Goal: Information Seeking & Learning: Learn about a topic

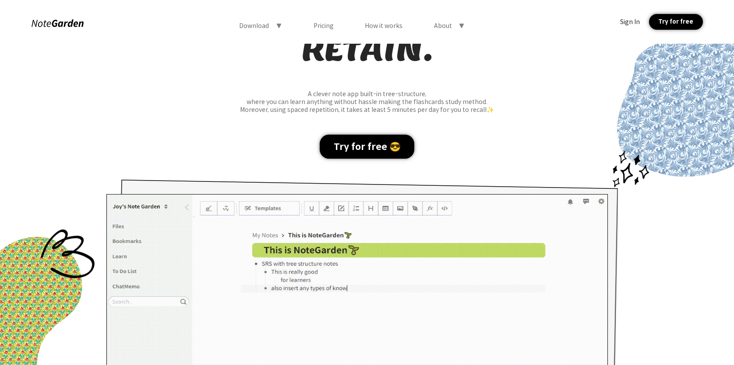
scroll to position [142, 0]
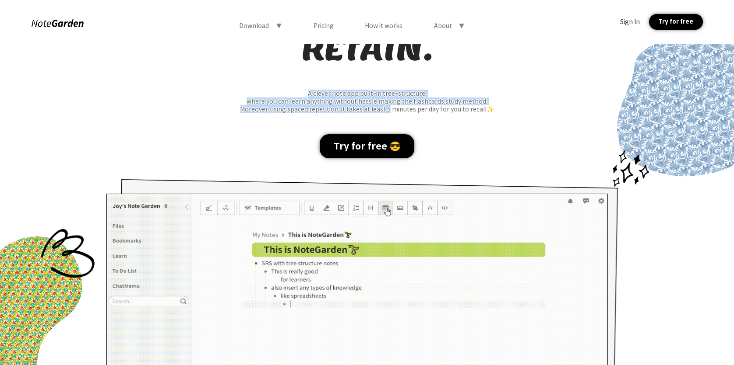
drag, startPoint x: 386, startPoint y: 95, endPoint x: 387, endPoint y: 108, distance: 12.7
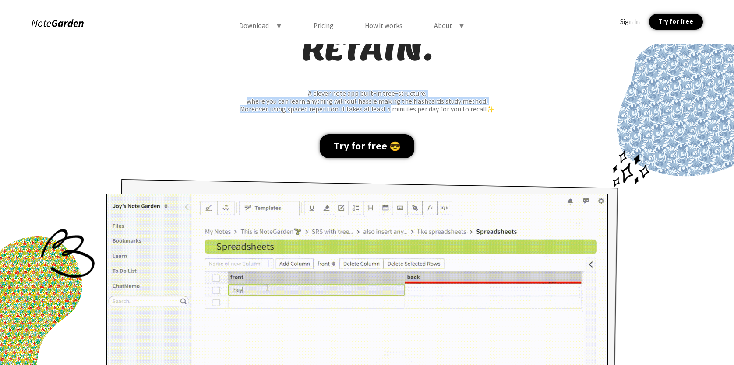
click at [387, 108] on div "ORGANIZE, MEMORIZE, RETAIN. A clever note app built-in tree-structure, where yo…" at bounding box center [367, 208] width 734 height 520
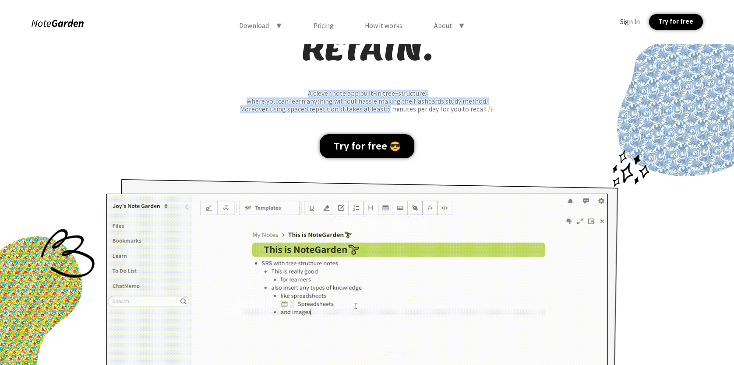
click at [387, 109] on div "Moreover, using spaced repetition, it takes at least 5 minutes per day for you …" at bounding box center [367, 109] width 734 height 8
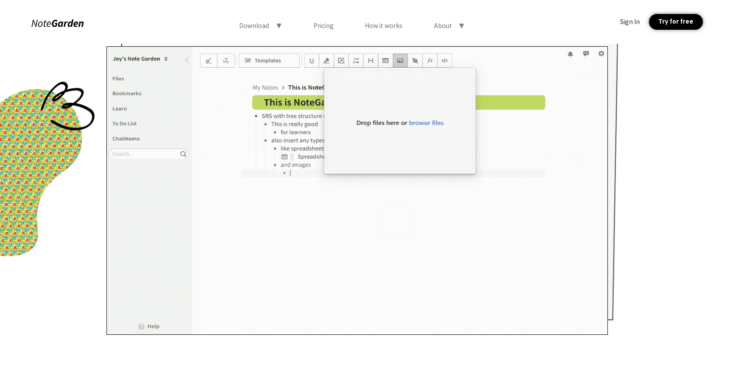
scroll to position [188, 0]
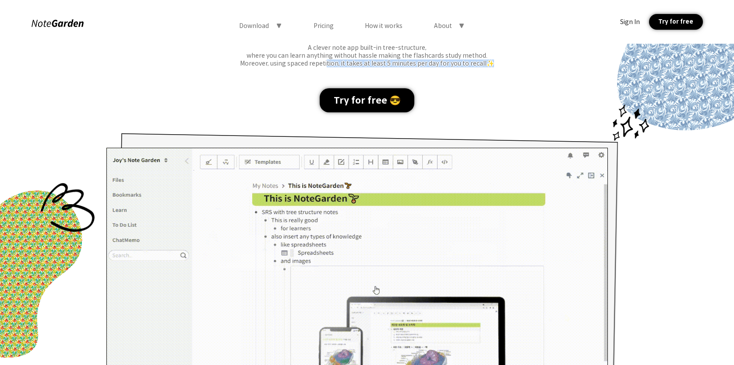
drag, startPoint x: 327, startPoint y: 66, endPoint x: 327, endPoint y: 71, distance: 5.7
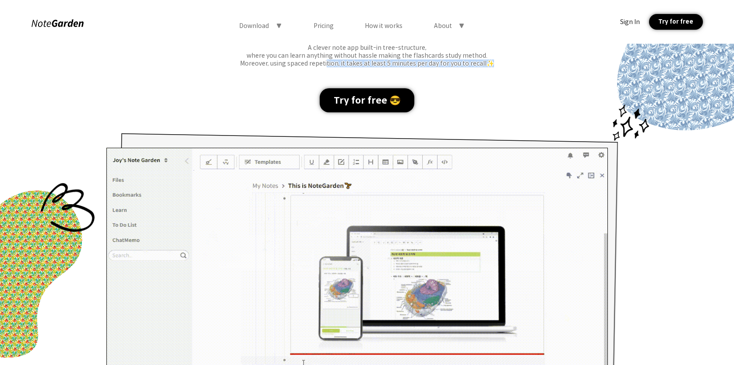
click at [327, 71] on div "ORGANIZE, MEMORIZE, RETAIN. A clever note app built-in tree-structure, where yo…" at bounding box center [367, 162] width 734 height 520
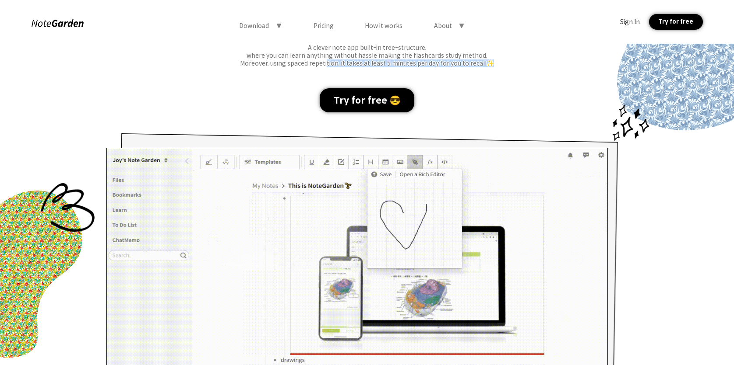
click at [327, 71] on div "ORGANIZE, MEMORIZE, RETAIN. A clever note app built-in tree-structure, where yo…" at bounding box center [367, 162] width 734 height 520
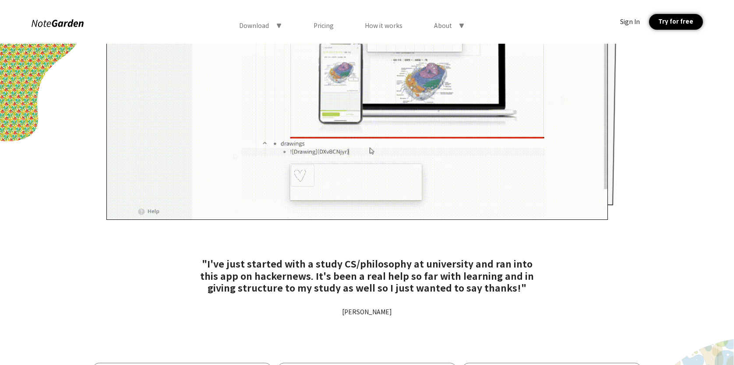
scroll to position [450, 0]
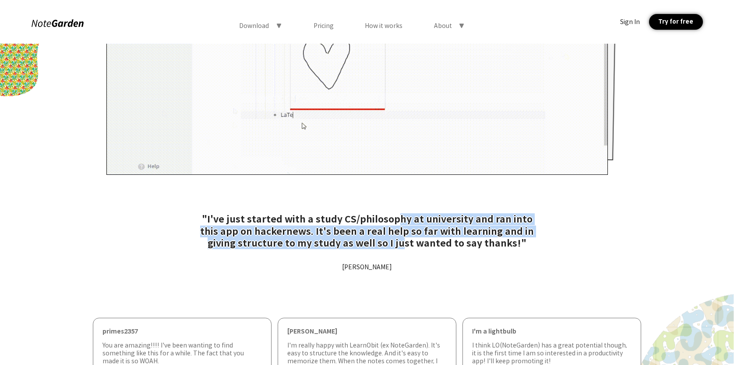
drag, startPoint x: 385, startPoint y: 219, endPoint x: 383, endPoint y: 245, distance: 25.9
click at [383, 245] on div ""I've just started with a study CS/philosophy at university and ran into this a…" at bounding box center [367, 232] width 350 height 36
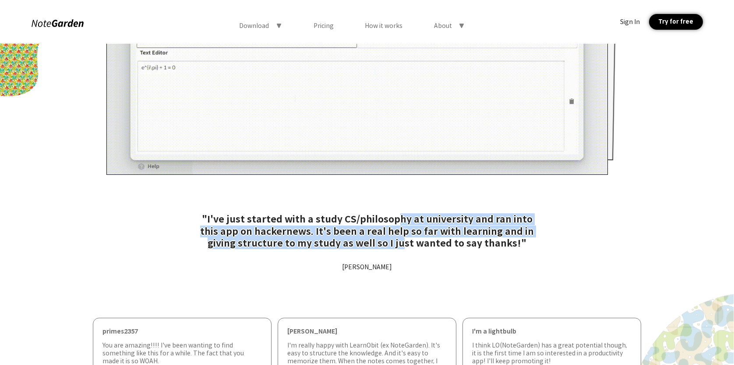
click at [383, 245] on div ""I've just started with a study CS/philosophy at university and ran into this a…" at bounding box center [367, 232] width 350 height 36
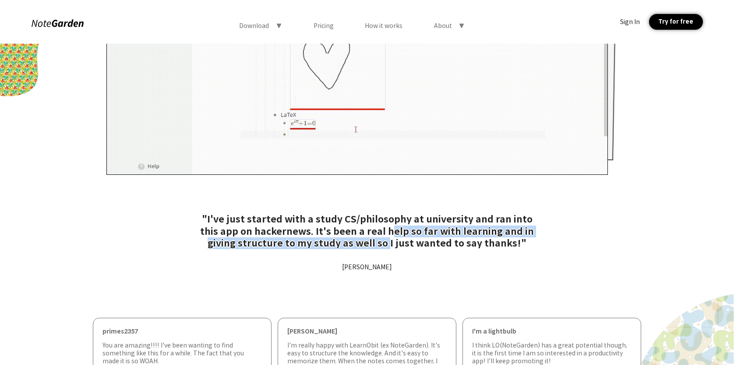
drag, startPoint x: 367, startPoint y: 238, endPoint x: 365, endPoint y: 227, distance: 11.6
click at [365, 227] on div ""I've just started with a study CS/philosophy at university and ran into this a…" at bounding box center [367, 232] width 350 height 36
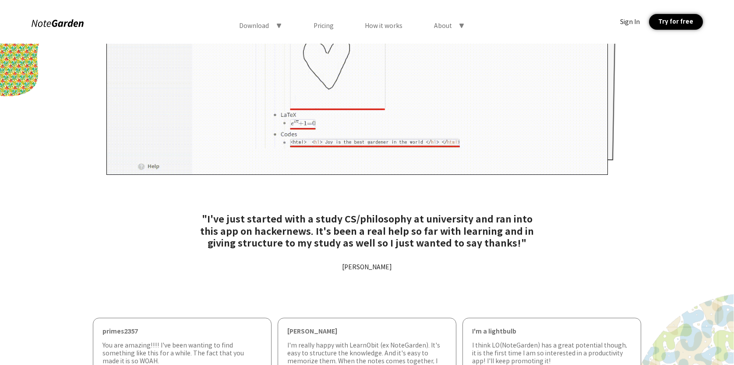
click at [385, 245] on div ""I've just started with a study CS/philosophy at university and ran into this a…" at bounding box center [367, 232] width 350 height 36
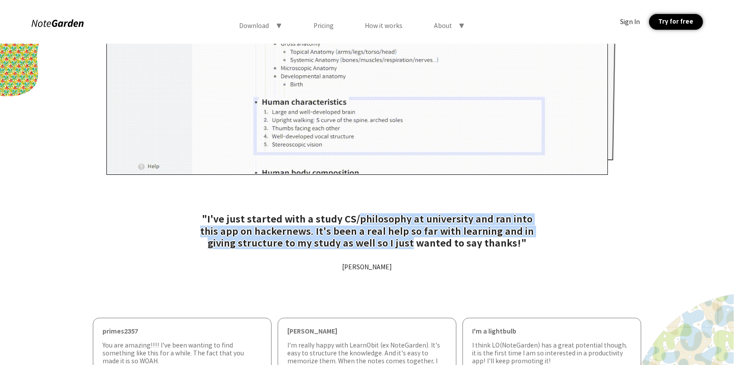
click at [378, 214] on div ""I've just started with a study CS/philosophy at university and ran into this a…" at bounding box center [367, 232] width 350 height 36
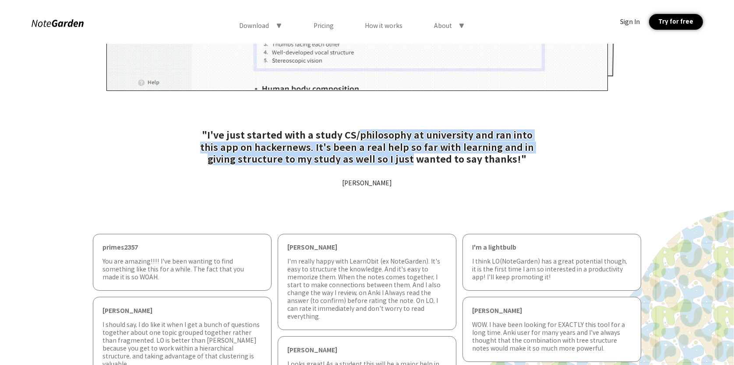
scroll to position [579, 0]
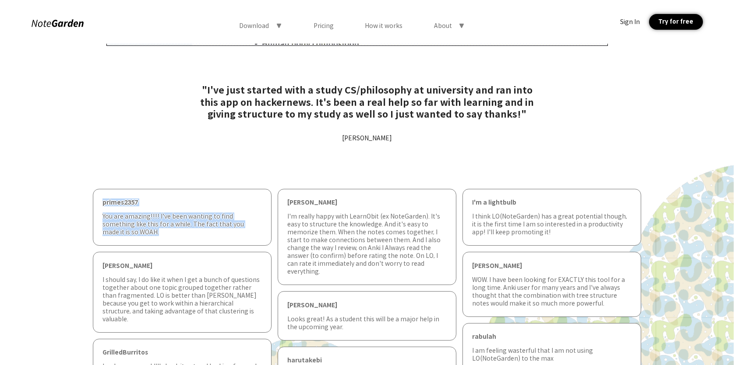
drag, startPoint x: 177, startPoint y: 231, endPoint x: 221, endPoint y: 162, distance: 81.7
click at [180, 162] on div ""I've just started with a study CS/philosophy at university and ran into this a…" at bounding box center [367, 263] width 734 height 358
click at [343, 175] on div ""I've just started with a study CS/philosophy at university and ran into this a…" at bounding box center [367, 263] width 734 height 358
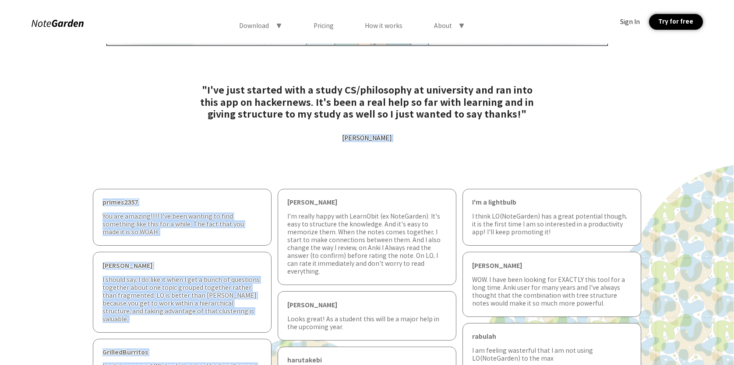
drag, startPoint x: 388, startPoint y: 137, endPoint x: 317, endPoint y: 142, distance: 71.1
click at [317, 142] on div ""I've just started with a study CS/philosophy at university and ran into this a…" at bounding box center [367, 263] width 734 height 358
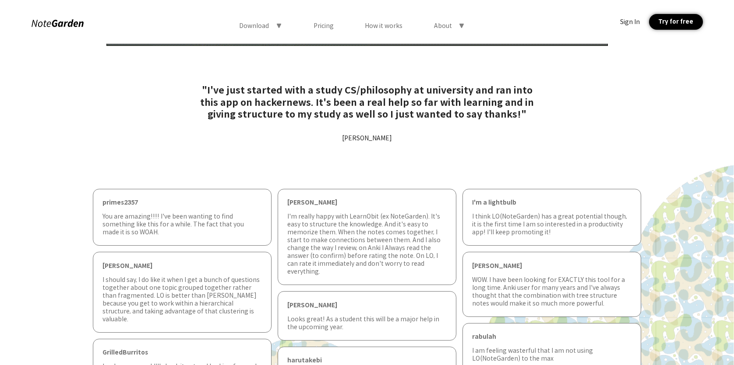
click at [309, 160] on div ""I've just started with a study CS/philosophy at university and ran into this a…" at bounding box center [367, 263] width 734 height 358
drag, startPoint x: 185, startPoint y: 241, endPoint x: 116, endPoint y: 201, distance: 80.0
click at [116, 201] on div "primes2357 You are amazing!!!! I've been wanting to find something like this fo…" at bounding box center [182, 292] width 179 height 207
click at [271, 149] on div ""I've just started with a study CS/philosophy at university and ran into this a…" at bounding box center [367, 263] width 734 height 358
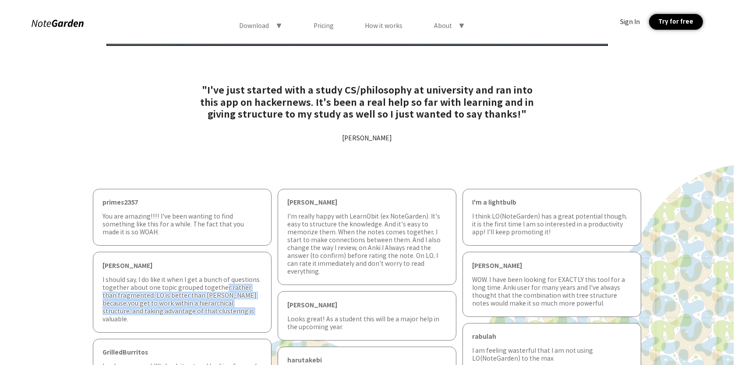
drag, startPoint x: 234, startPoint y: 316, endPoint x: 219, endPoint y: 284, distance: 35.1
click at [219, 284] on div "[PERSON_NAME] I should say, I do like it when I get a bunch of questions togeth…" at bounding box center [182, 292] width 179 height 81
drag, startPoint x: 196, startPoint y: 277, endPoint x: 233, endPoint y: 311, distance: 49.9
click at [233, 311] on div "I should say, I do like it when I get a bunch of questions together about one t…" at bounding box center [181, 299] width 159 height 47
drag, startPoint x: 161, startPoint y: 276, endPoint x: 165, endPoint y: 313, distance: 36.6
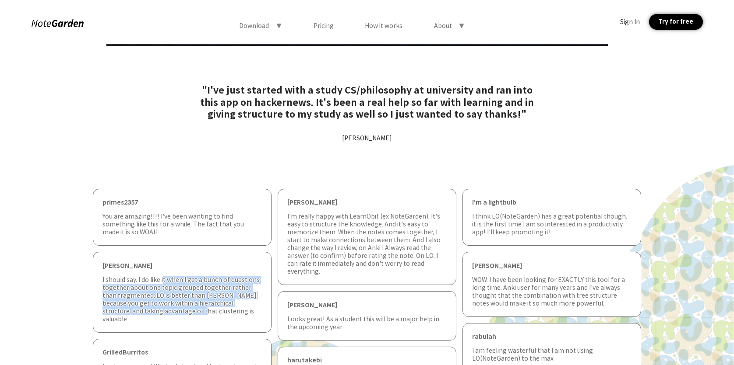
click at [165, 313] on div "I should say, I do like it when I get a bunch of questions together about one t…" at bounding box center [181, 299] width 159 height 47
drag, startPoint x: 152, startPoint y: 279, endPoint x: 220, endPoint y: 309, distance: 74.5
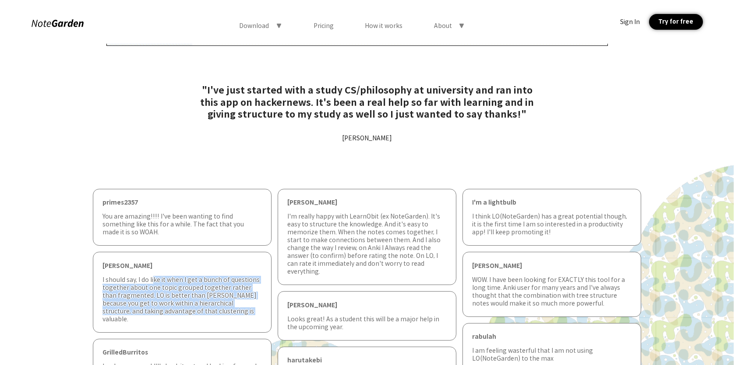
click at [220, 309] on div "I should say, I do like it when I get a bunch of questions together about one t…" at bounding box center [181, 299] width 159 height 47
click at [240, 310] on div "I should say, I do like it when I get a bunch of questions together about one t…" at bounding box center [181, 299] width 159 height 47
drag, startPoint x: 234, startPoint y: 304, endPoint x: 210, endPoint y: 281, distance: 33.2
click at [210, 281] on div "I should say, I do like it when I get a bunch of questions together about one t…" at bounding box center [181, 299] width 159 height 47
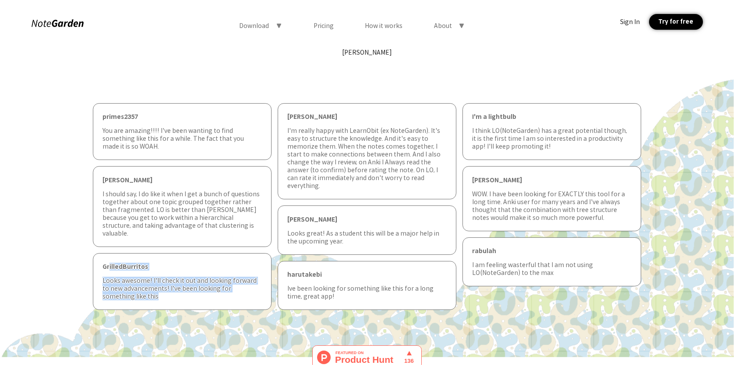
drag, startPoint x: 221, startPoint y: 288, endPoint x: 108, endPoint y: 260, distance: 117.2
click at [108, 260] on div "GrilledBurritos Looks awesome! I'll check it out and looking forward to new adv…" at bounding box center [182, 281] width 179 height 57
click at [149, 299] on div "GrilledBurritos Looks awesome! I'll check it out and looking forward to new adv…" at bounding box center [182, 281] width 179 height 57
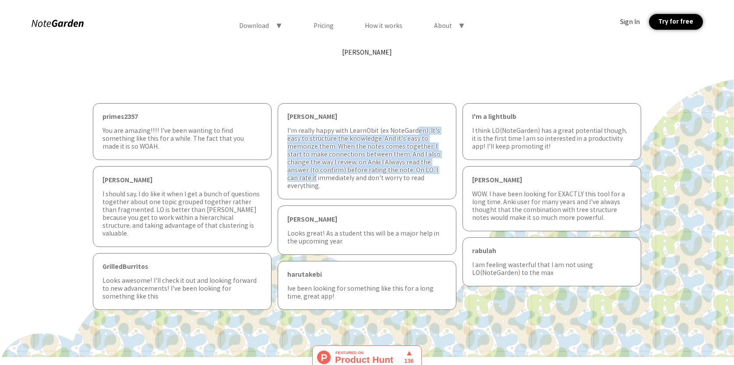
drag, startPoint x: 438, startPoint y: 169, endPoint x: 414, endPoint y: 131, distance: 45.4
click at [414, 131] on div "I'm really happy with LearnObit (ex NoteGarden). It's easy to structure the kno…" at bounding box center [366, 158] width 159 height 63
drag, startPoint x: 418, startPoint y: 127, endPoint x: 437, endPoint y: 193, distance: 68.8
click at [437, 193] on div "[PERSON_NAME] I'm really happy with LearnObit (ex NoteGarden). It's easy to str…" at bounding box center [366, 206] width 179 height 207
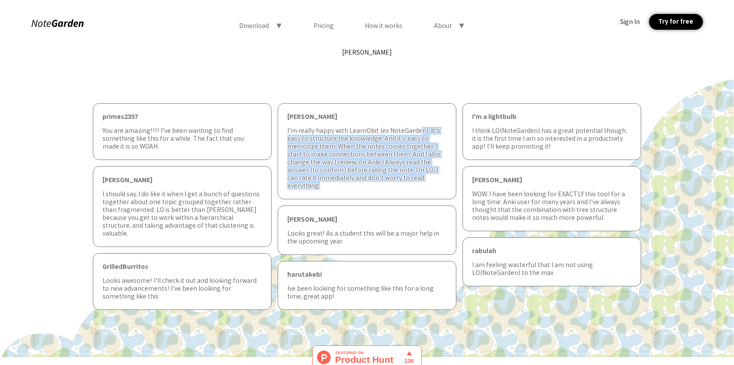
click at [437, 193] on div "[PERSON_NAME] I'm really happy with LearnObit (ex NoteGarden). It's easy to str…" at bounding box center [366, 206] width 179 height 207
drag, startPoint x: 437, startPoint y: 180, endPoint x: 428, endPoint y: 134, distance: 46.9
click at [428, 134] on div "I'm really happy with LearnObit (ex NoteGarden). It's easy to structure the kno…" at bounding box center [366, 158] width 159 height 63
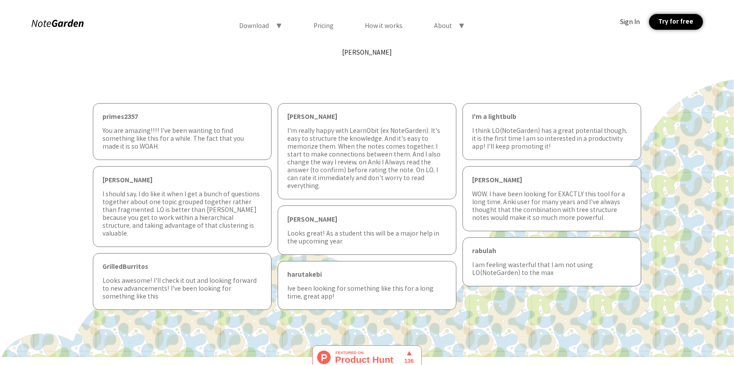
drag, startPoint x: 339, startPoint y: 293, endPoint x: 328, endPoint y: 287, distance: 12.5
click at [335, 291] on div "harutakebi Ive been looking for something like this for a long time, great app!" at bounding box center [366, 285] width 179 height 49
click at [328, 287] on div "Ive been looking for something like this for a long time, great app!" at bounding box center [366, 293] width 159 height 16
drag, startPoint x: 521, startPoint y: 127, endPoint x: 523, endPoint y: 148, distance: 21.1
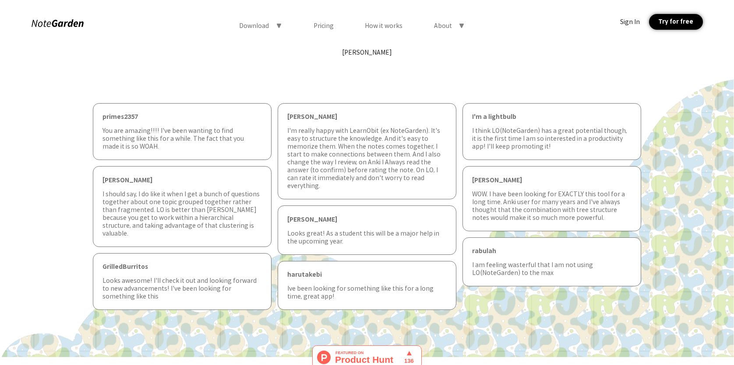
click at [523, 148] on div "I think LO(NoteGarden) has a great potential though, it is the first time I am …" at bounding box center [551, 139] width 159 height 24
drag, startPoint x: 523, startPoint y: 148, endPoint x: 523, endPoint y: 132, distance: 16.7
click at [523, 132] on div "I think LO(NoteGarden) has a great potential though, it is the first time I am …" at bounding box center [551, 139] width 159 height 24
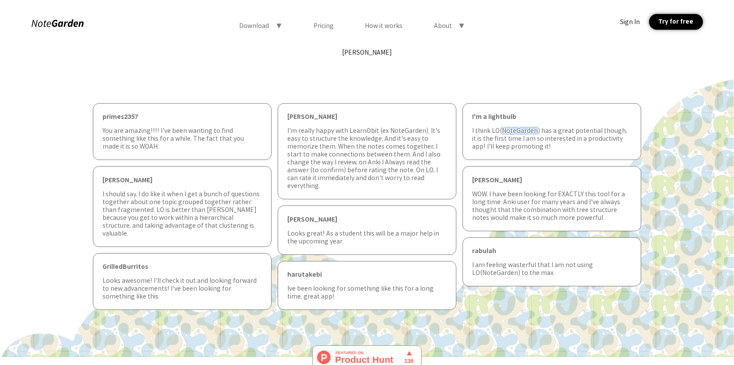
click at [523, 132] on div "I think LO(NoteGarden) has a great potential though, it is the first time I am …" at bounding box center [551, 139] width 159 height 24
drag, startPoint x: 532, startPoint y: 130, endPoint x: 535, endPoint y: 141, distance: 12.1
click at [534, 140] on div "I think LO(NoteGarden) has a great potential though, it is the first time I am …" at bounding box center [551, 139] width 159 height 24
drag, startPoint x: 539, startPoint y: 150, endPoint x: 529, endPoint y: 137, distance: 16.5
click at [533, 142] on div "I think LO(NoteGarden) has a great potential though, it is the first time I am …" at bounding box center [551, 139] width 159 height 24
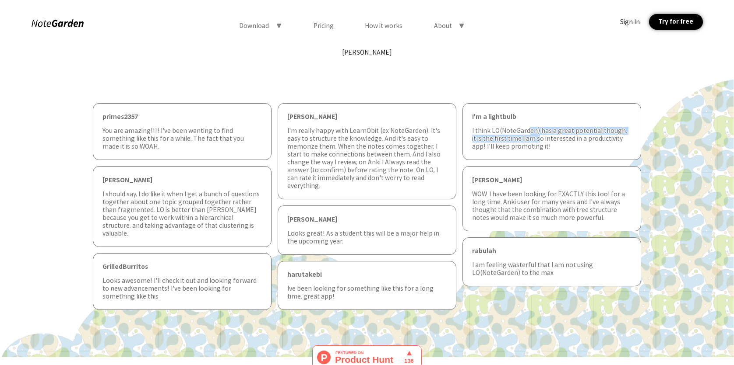
drag, startPoint x: 528, startPoint y: 136, endPoint x: 527, endPoint y: 130, distance: 6.7
click at [527, 130] on div "I think LO(NoteGarden) has a great potential though, it is the first time I am …" at bounding box center [551, 139] width 159 height 24
click at [530, 133] on div "I think LO(NoteGarden) has a great potential though, it is the first time I am …" at bounding box center [551, 139] width 159 height 24
drag, startPoint x: 540, startPoint y: 131, endPoint x: 543, endPoint y: 153, distance: 22.1
click at [543, 152] on div "I'm a lightbulb I think LO(NoteGarden) has a great potential though, it is the …" at bounding box center [551, 131] width 179 height 57
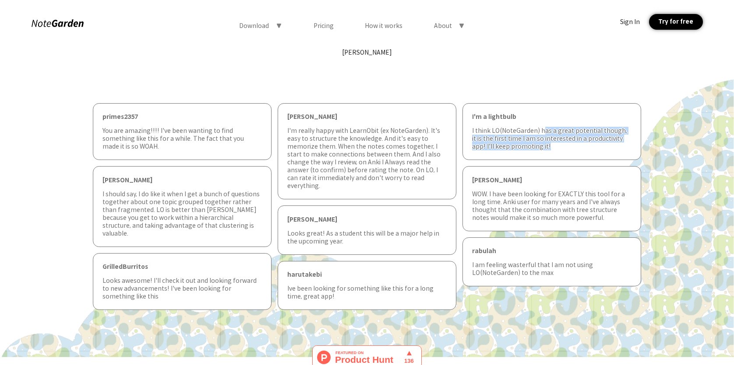
click at [543, 153] on div "I'm a lightbulb I think LO(NoteGarden) has a great potential though, it is the …" at bounding box center [551, 131] width 179 height 57
click at [597, 221] on div "WOW. I have been looking for EXACTLY this tool for a long time. Anki user for m…" at bounding box center [551, 206] width 159 height 32
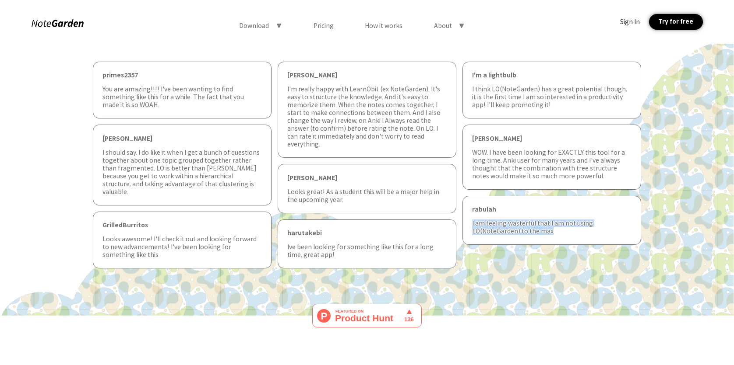
drag, startPoint x: 595, startPoint y: 232, endPoint x: 532, endPoint y: 224, distance: 63.6
click at [526, 217] on div "rabulah I am feeling wasterful that I am not using LO(NoteGarden) to the max" at bounding box center [551, 220] width 179 height 49
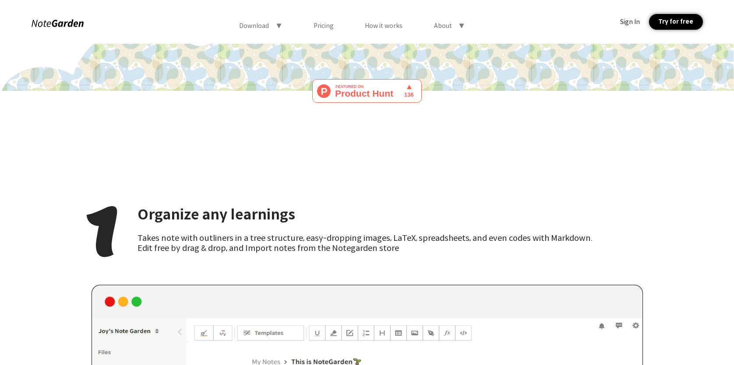
scroll to position [1032, 0]
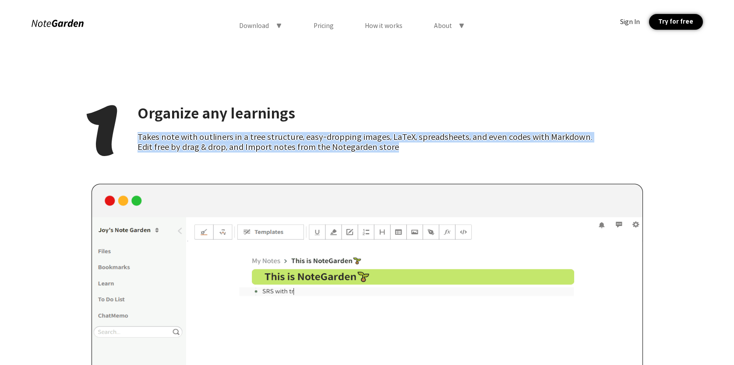
drag, startPoint x: 253, startPoint y: 138, endPoint x: 254, endPoint y: 148, distance: 10.6
click at [254, 148] on div "1 Organize any learnings Takes note with outliners in a tree structure, easy-dr…" at bounding box center [366, 129] width 567 height 91
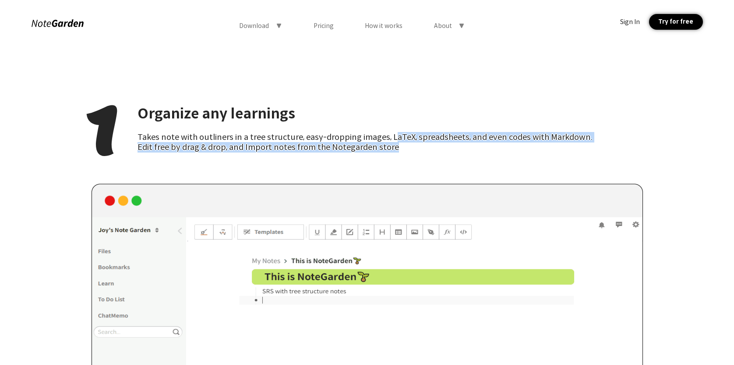
drag, startPoint x: 395, startPoint y: 132, endPoint x: 393, endPoint y: 127, distance: 4.9
click at [392, 132] on div "Takes note with outliners in a tree structure, easy-dropping images, LaTeX, spr…" at bounding box center [364, 142] width 455 height 21
click at [403, 142] on div "Edit free by drag & drop, and Import notes from the Notegarden store" at bounding box center [364, 147] width 455 height 11
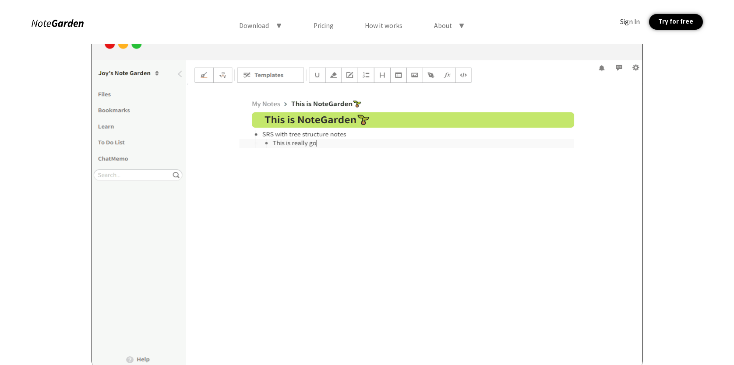
scroll to position [1069, 0]
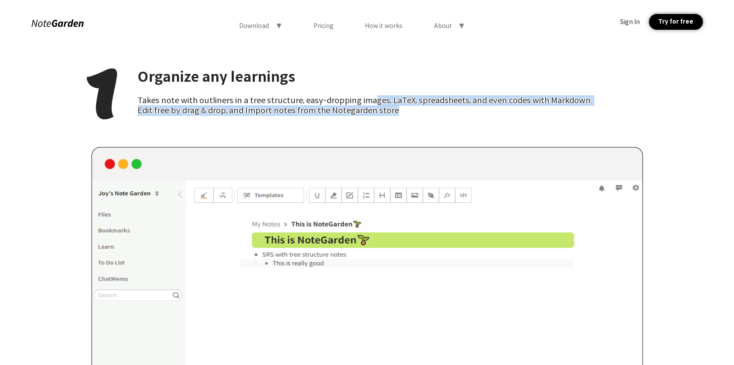
drag, startPoint x: 372, startPoint y: 95, endPoint x: 370, endPoint y: 114, distance: 18.9
click at [370, 114] on div "1 Organize any learnings Takes note with outliners in a tree structure, easy-dr…" at bounding box center [366, 92] width 567 height 91
click at [372, 114] on div "1 Organize any learnings Takes note with outliners in a tree structure, easy-dr…" at bounding box center [366, 92] width 567 height 91
drag, startPoint x: 396, startPoint y: 105, endPoint x: 265, endPoint y: 96, distance: 131.2
click at [265, 96] on div "Takes note with outliners in a tree structure, easy-dropping images, LaTeX, spr…" at bounding box center [364, 105] width 455 height 21
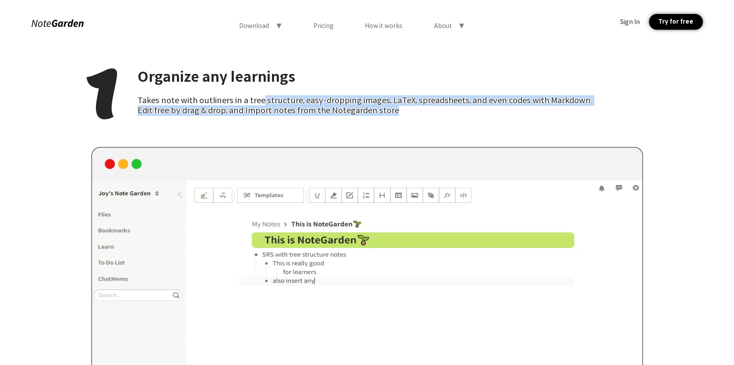
click at [265, 96] on div "Takes note with outliners in a tree structure, easy-dropping images, LaTeX, spr…" at bounding box center [364, 100] width 455 height 11
drag, startPoint x: 267, startPoint y: 95, endPoint x: 267, endPoint y: 108, distance: 12.7
click at [267, 108] on div "1 Organize any learnings Takes note with outliners in a tree structure, easy-dr…" at bounding box center [366, 92] width 567 height 91
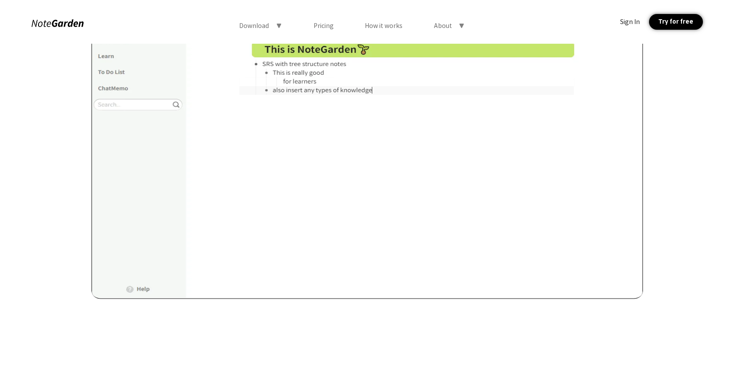
scroll to position [1451, 0]
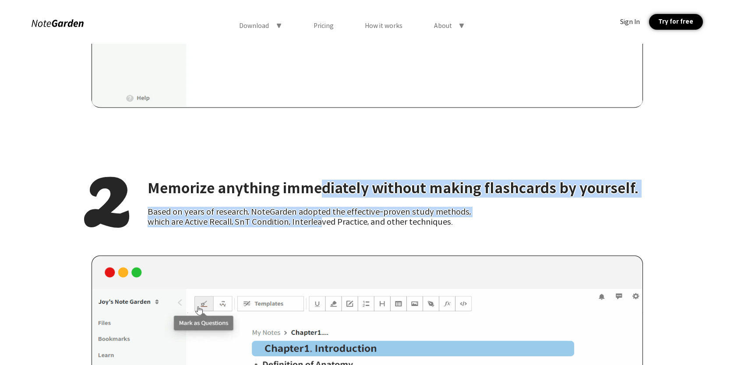
drag, startPoint x: 322, startPoint y: 176, endPoint x: 322, endPoint y: 211, distance: 35.0
click at [322, 211] on div "Memorize anything immediately without making flashcards by yourself. Based on y…" at bounding box center [392, 204] width 491 height 48
click at [322, 217] on div "which are Active Recall, SnT Condition, Interleaved Practice, and other techniq…" at bounding box center [392, 222] width 491 height 11
drag
click at [330, 180] on div "Memorize anything immediately without making flashcards by yourself. Based on y…" at bounding box center [392, 204] width 491 height 48
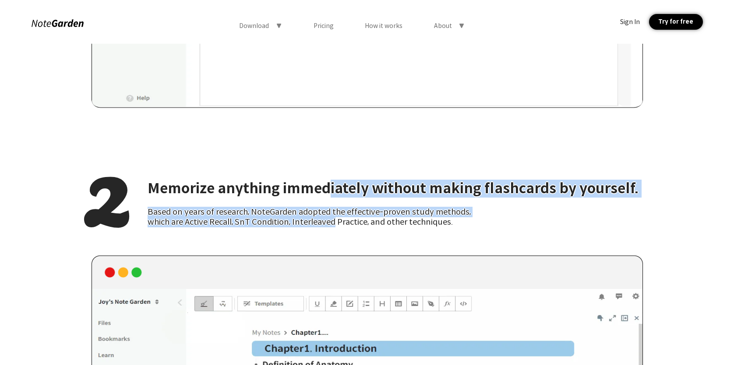
click at [475, 207] on div "Based on years of research, NoteGarden adopted the effective-proven study metho…" at bounding box center [392, 212] width 491 height 11
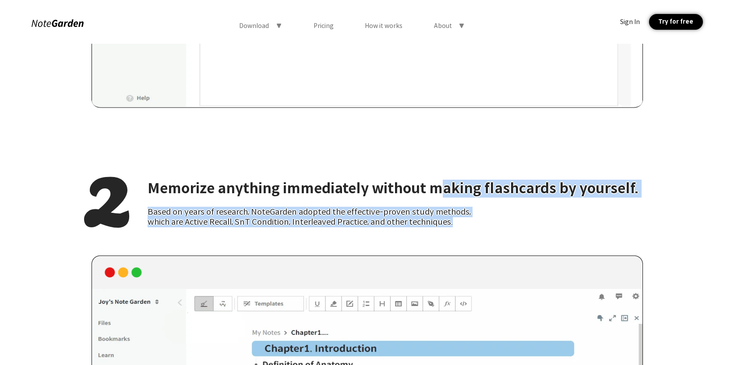
click at [441, 180] on div "Memorize anything immediately without making flashcards by yourself. Based on y…" at bounding box center [392, 204] width 491 height 48
click at [492, 207] on div "Based on years of research, NoteGarden adopted the effective-proven study metho…" at bounding box center [392, 212] width 491 height 11
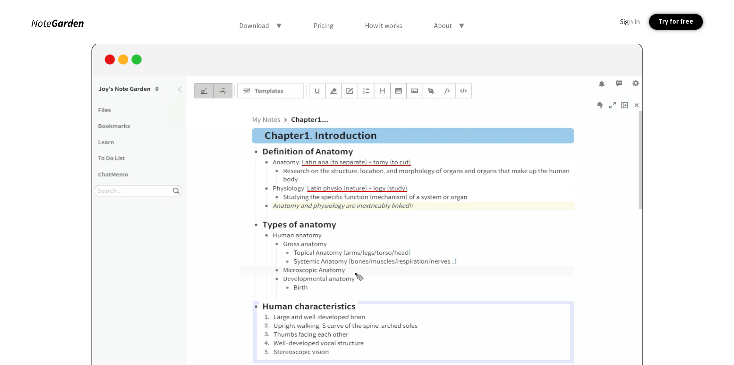
scroll to position [1567, 0]
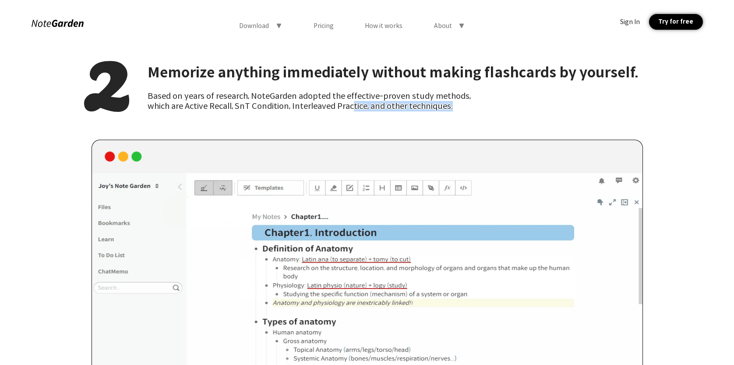
click at [351, 98] on div "2 Memorize anything immediately without making flashcards by yourself. Based on…" at bounding box center [366, 84] width 567 height 91
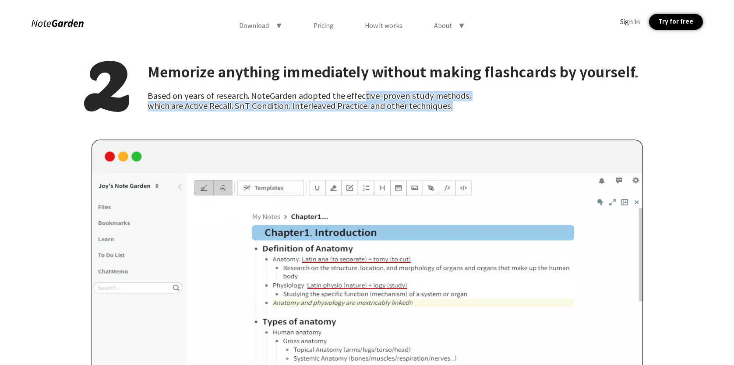
click at [359, 98] on div "2 Memorize anything immediately without making flashcards by yourself. Based on…" at bounding box center [366, 84] width 567 height 91
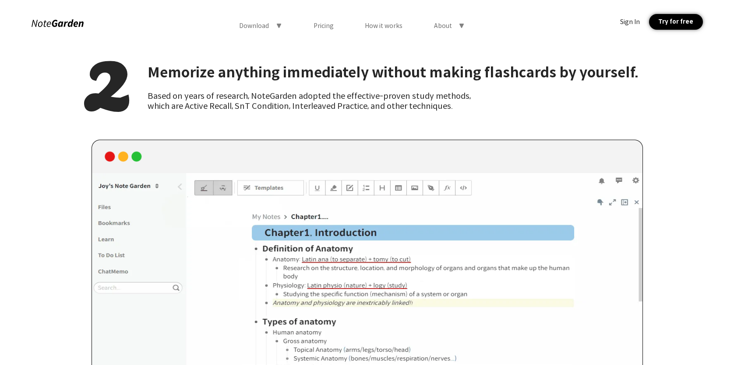
click at [361, 91] on div "Based on years of research, NoteGarden adopted the effective-proven study metho…" at bounding box center [392, 96] width 491 height 11
click at [359, 76] on div "Memorize anything immediately without making flashcards by yourself. Based on y…" at bounding box center [392, 88] width 491 height 48
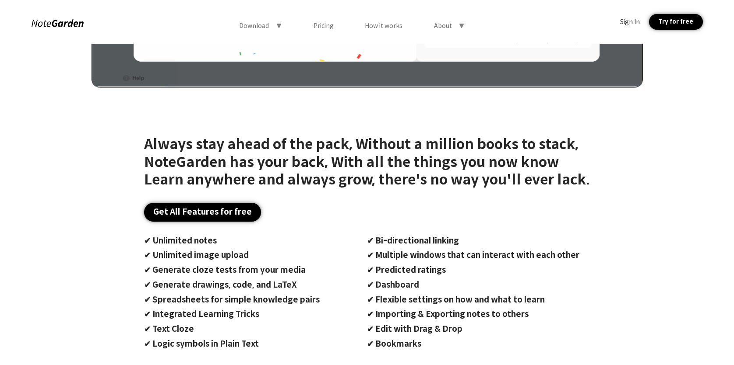
scroll to position [2464, 0]
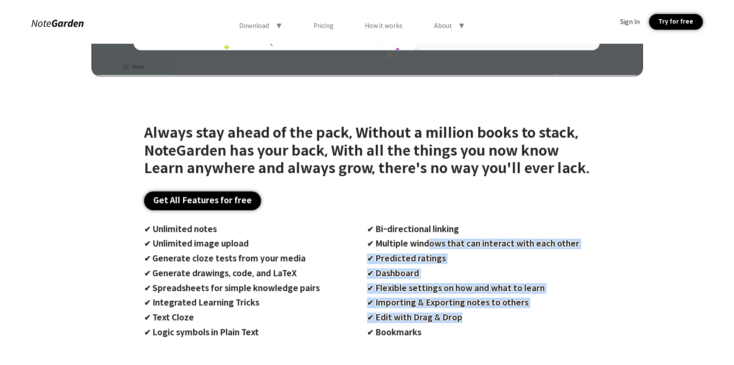
drag, startPoint x: 428, startPoint y: 220, endPoint x: 436, endPoint y: 300, distance: 80.5
click at [436, 300] on div "✔ Bi-directional linking ✔ Multiple windows that can interact with each other ✔…" at bounding box center [478, 282] width 223 height 114
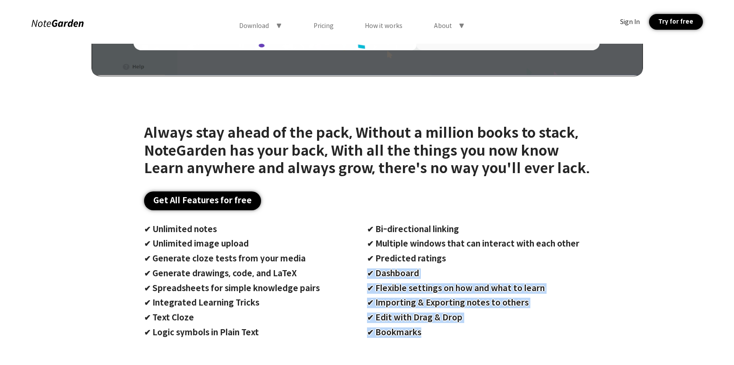
drag, startPoint x: 440, startPoint y: 299, endPoint x: 411, endPoint y: 207, distance: 96.1
click at [413, 225] on div "✔ Bi-directional linking ✔ Multiple windows that can interact with each other ✔…" at bounding box center [478, 282] width 223 height 114
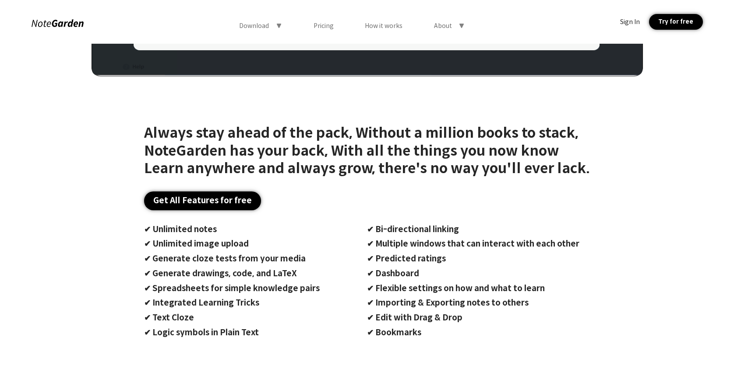
click at [411, 225] on div "✔ Bi-directional linking" at bounding box center [478, 230] width 223 height 11
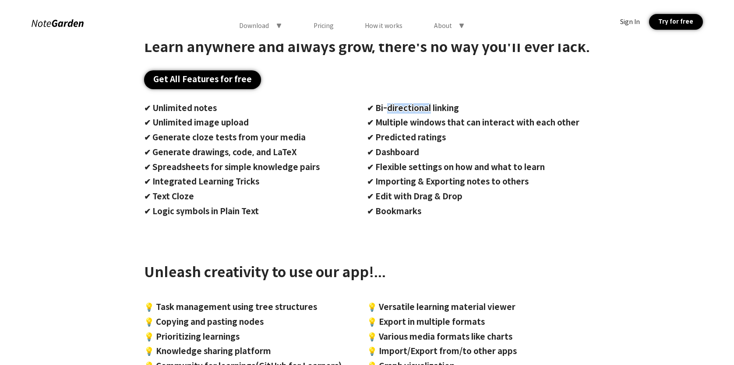
scroll to position [2626, 0]
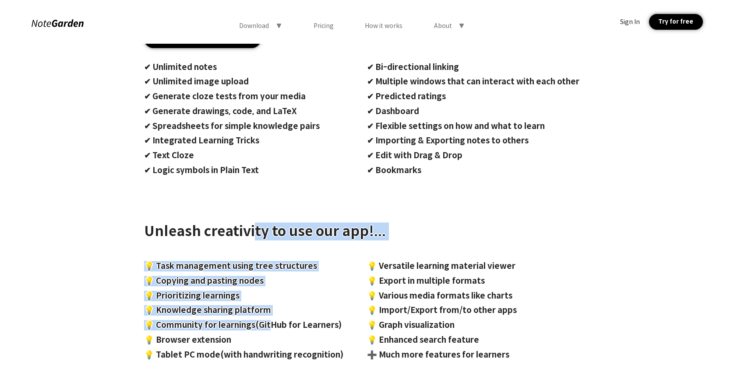
drag, startPoint x: 252, startPoint y: 217, endPoint x: 265, endPoint y: 295, distance: 79.4
click at [265, 295] on div "Always stay ahead of the pack, Without a million books to stack, NoteGarden has…" at bounding box center [367, 161] width 446 height 399
click at [265, 320] on div "💡 Community for learnings(GitHub for Learners)" at bounding box center [255, 325] width 223 height 11
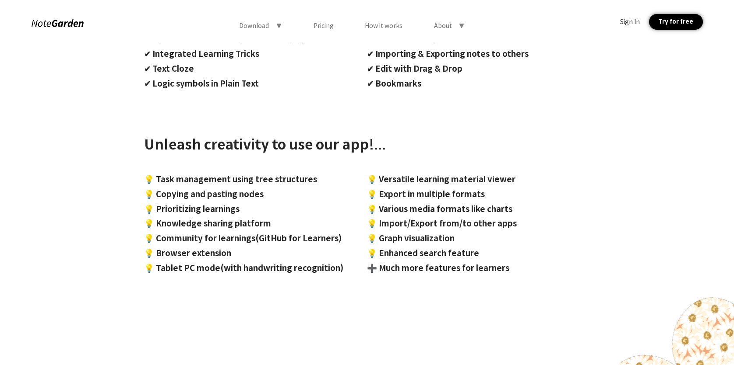
scroll to position [2668, 0]
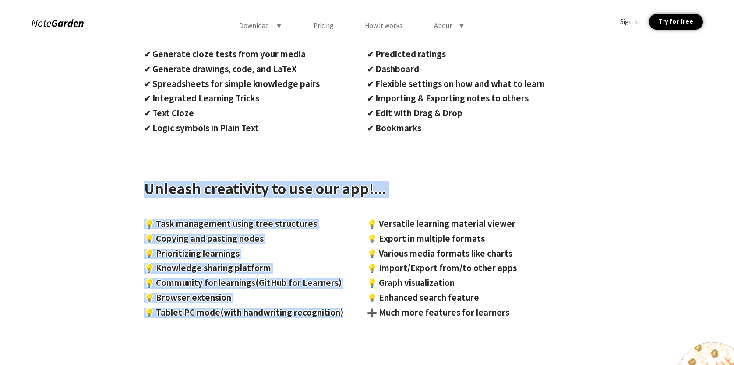
drag, startPoint x: 229, startPoint y: 150, endPoint x: 254, endPoint y: 298, distance: 149.5
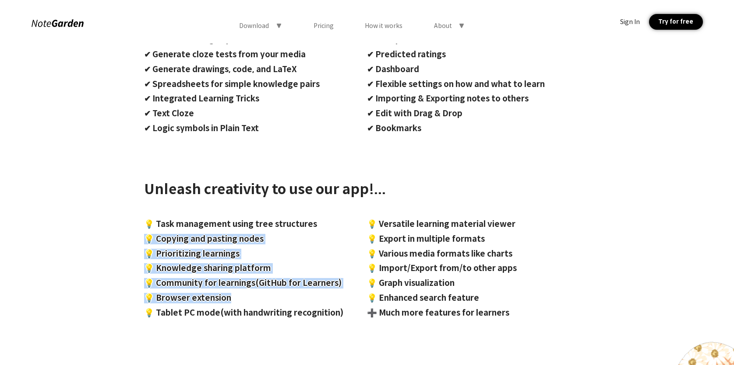
drag, startPoint x: 236, startPoint y: 205, endPoint x: 270, endPoint y: 268, distance: 71.5
click at [270, 268] on div "💡 Task management using tree structures 💡 Copying and pasting nodes 💡 Prioritiz…" at bounding box center [255, 268] width 223 height 99
click at [270, 293] on div "💡 Browser extension" at bounding box center [255, 298] width 223 height 11
drag, startPoint x: 243, startPoint y: 254, endPoint x: 216, endPoint y: 203, distance: 58.3
click at [216, 219] on div "💡 Task management using tree structures 💡 Copying and pasting nodes 💡 Prioritiz…" at bounding box center [255, 268] width 223 height 99
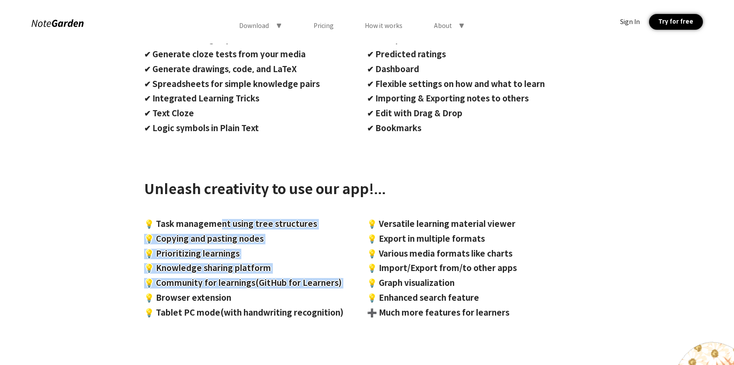
click at [216, 219] on div "💡 Task management using tree structures" at bounding box center [255, 224] width 223 height 11
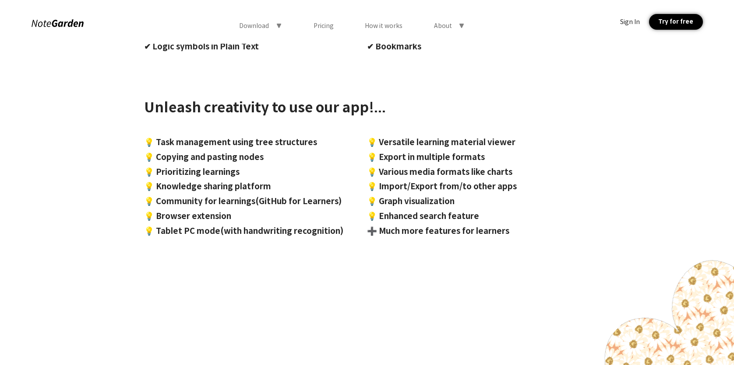
scroll to position [2941, 0]
